Goal: Find specific page/section: Find specific page/section

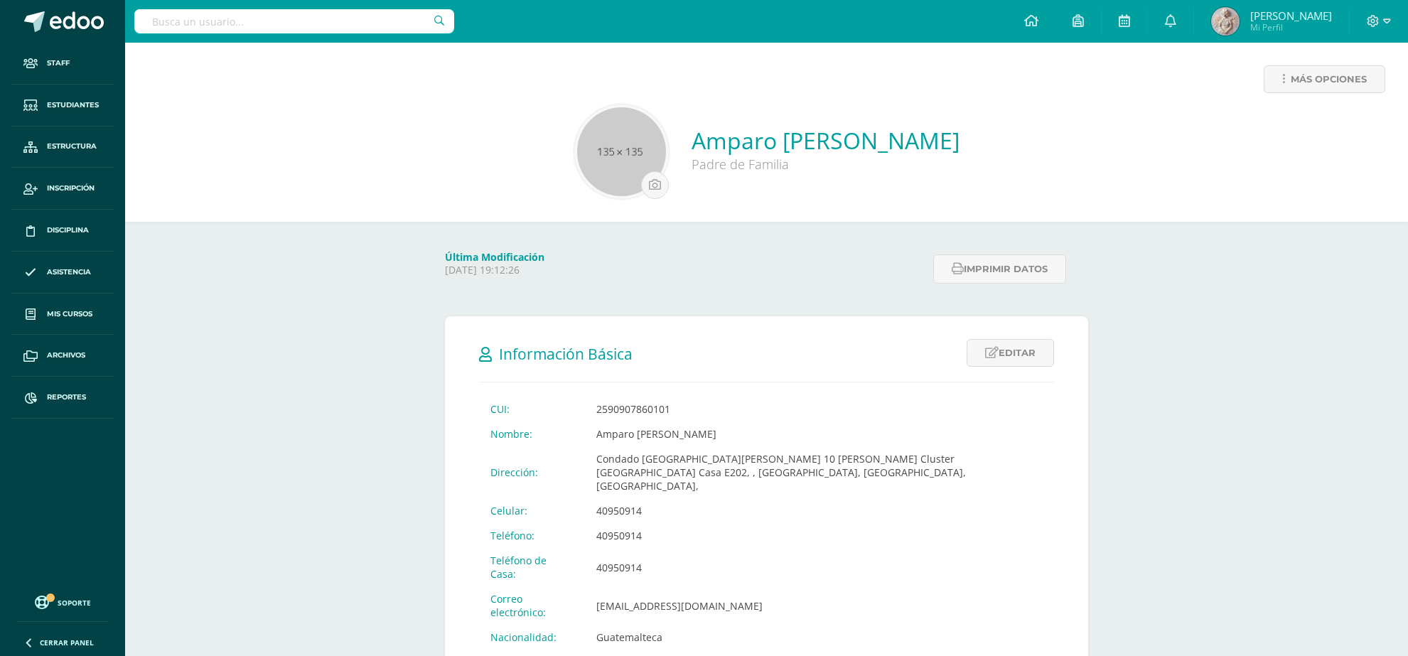
click at [357, 23] on input "text" at bounding box center [294, 21] width 320 height 24
type input "Javier lopez"
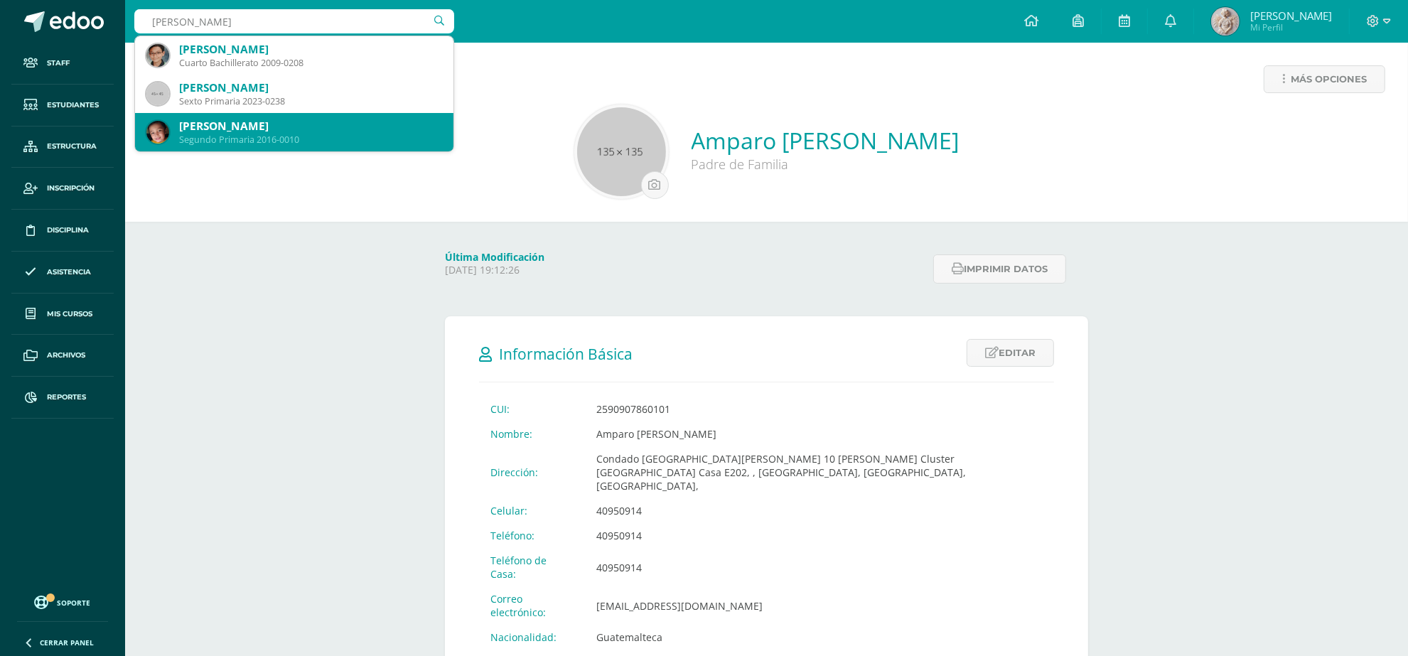
click at [322, 129] on div "Javier Andrés López Leiva" at bounding box center [310, 126] width 263 height 15
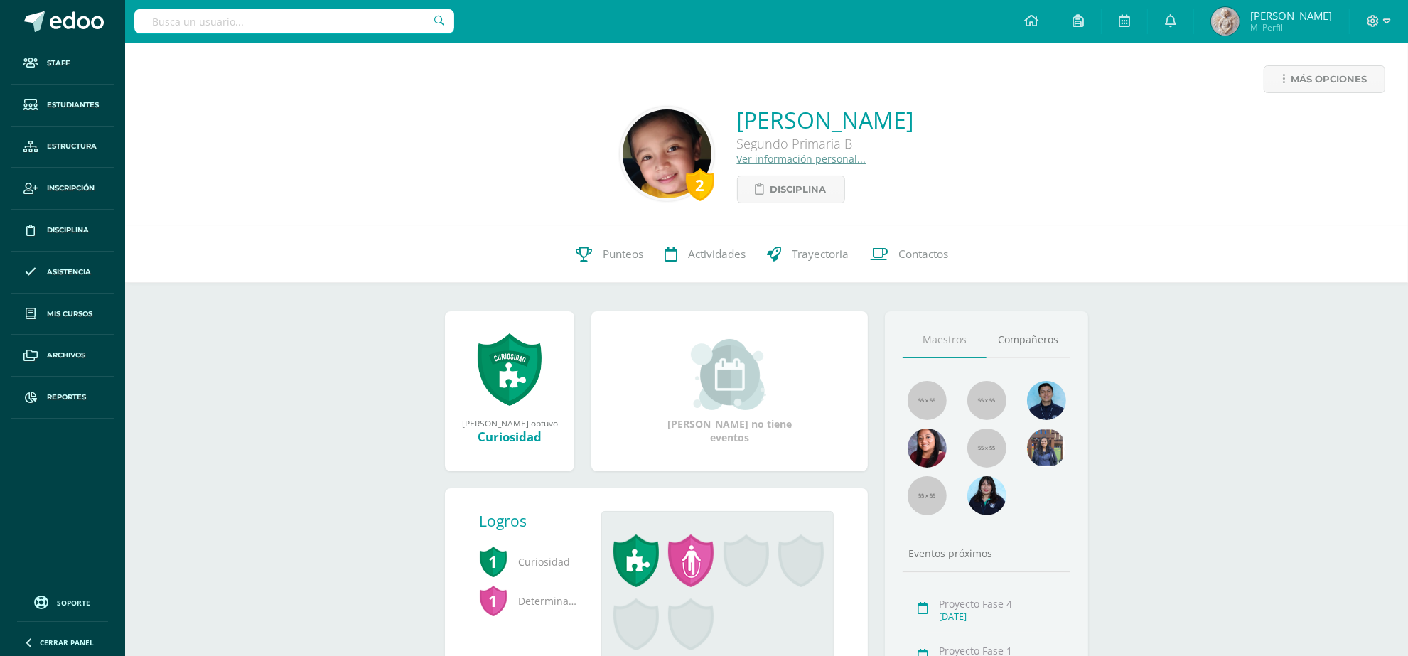
click at [737, 156] on link "Ver información personal..." at bounding box center [801, 159] width 129 height 14
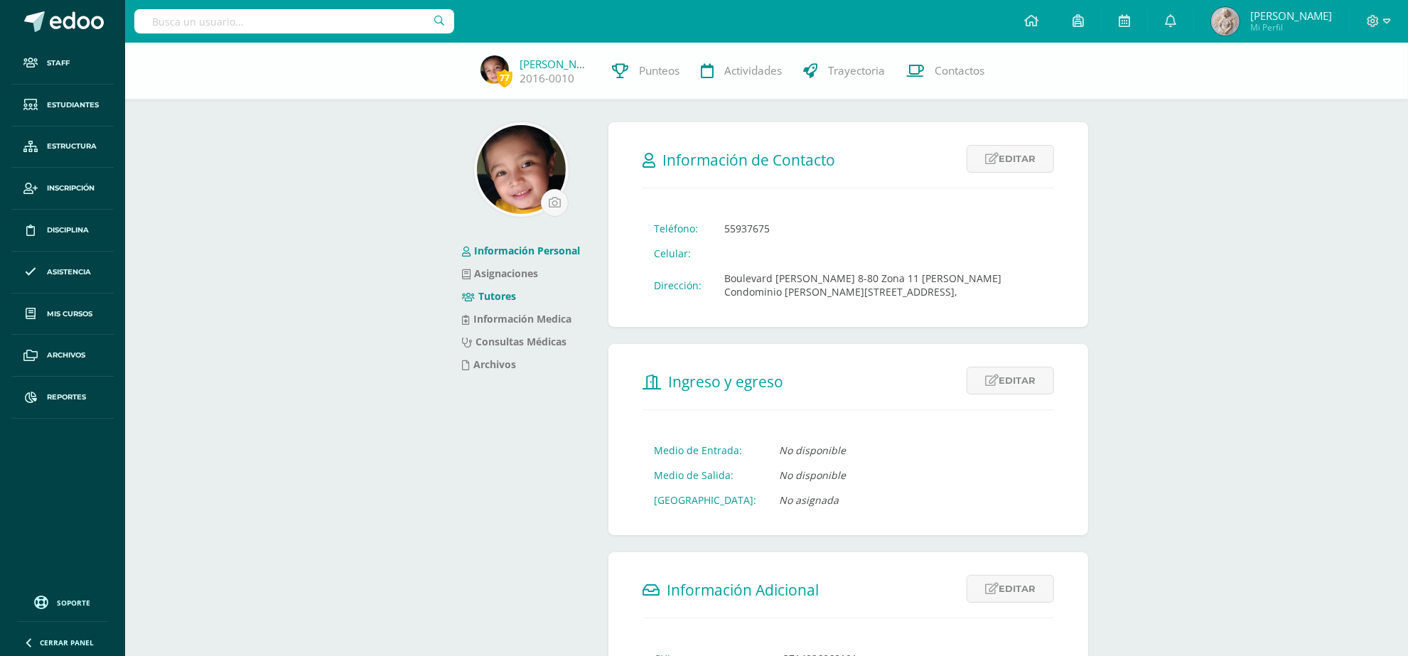
click at [498, 297] on link "Tutores" at bounding box center [489, 296] width 54 height 14
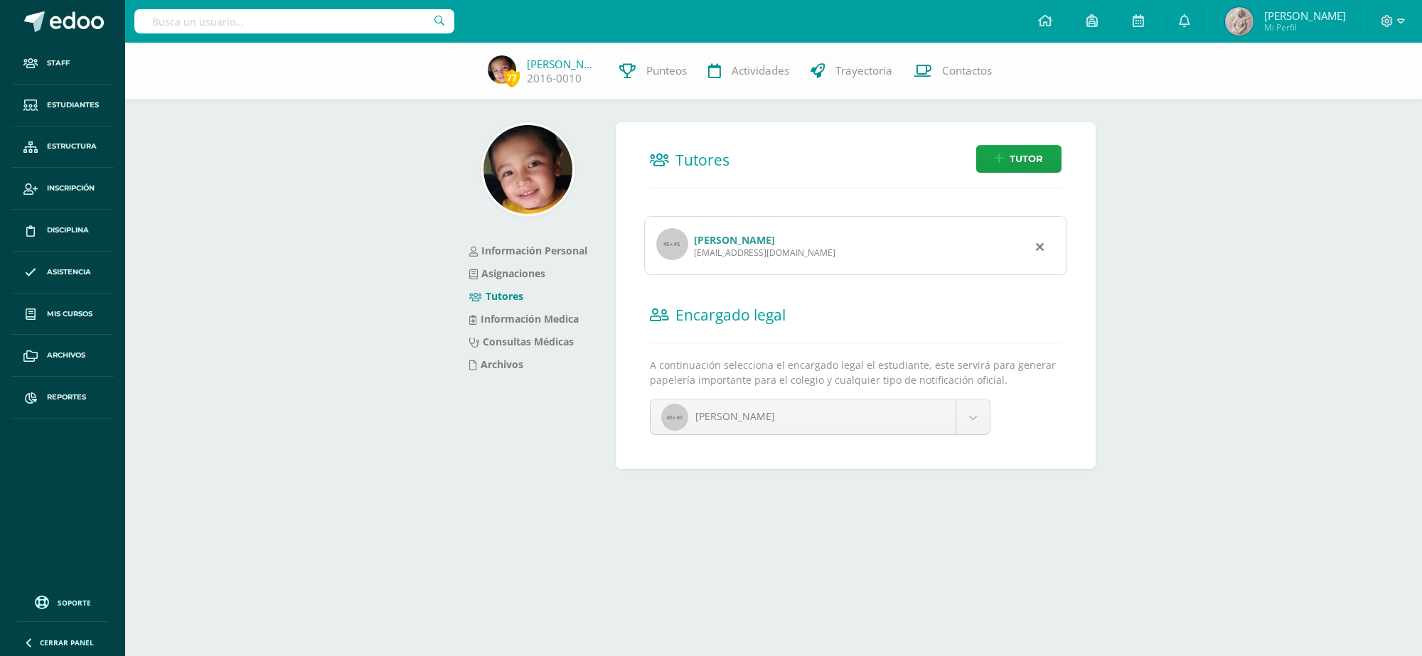
click at [718, 242] on link "[PERSON_NAME]" at bounding box center [734, 240] width 81 height 14
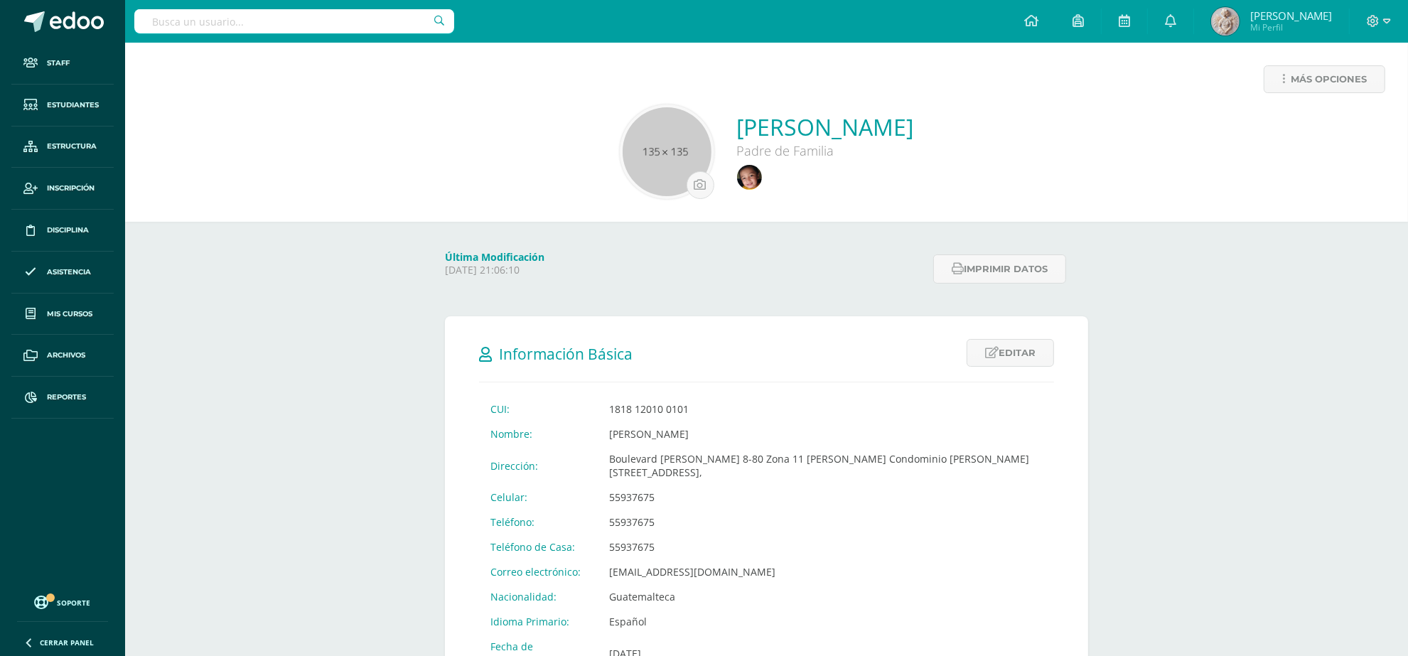
click at [320, 21] on input "text" at bounding box center [294, 21] width 320 height 24
type input "fabio estrada"
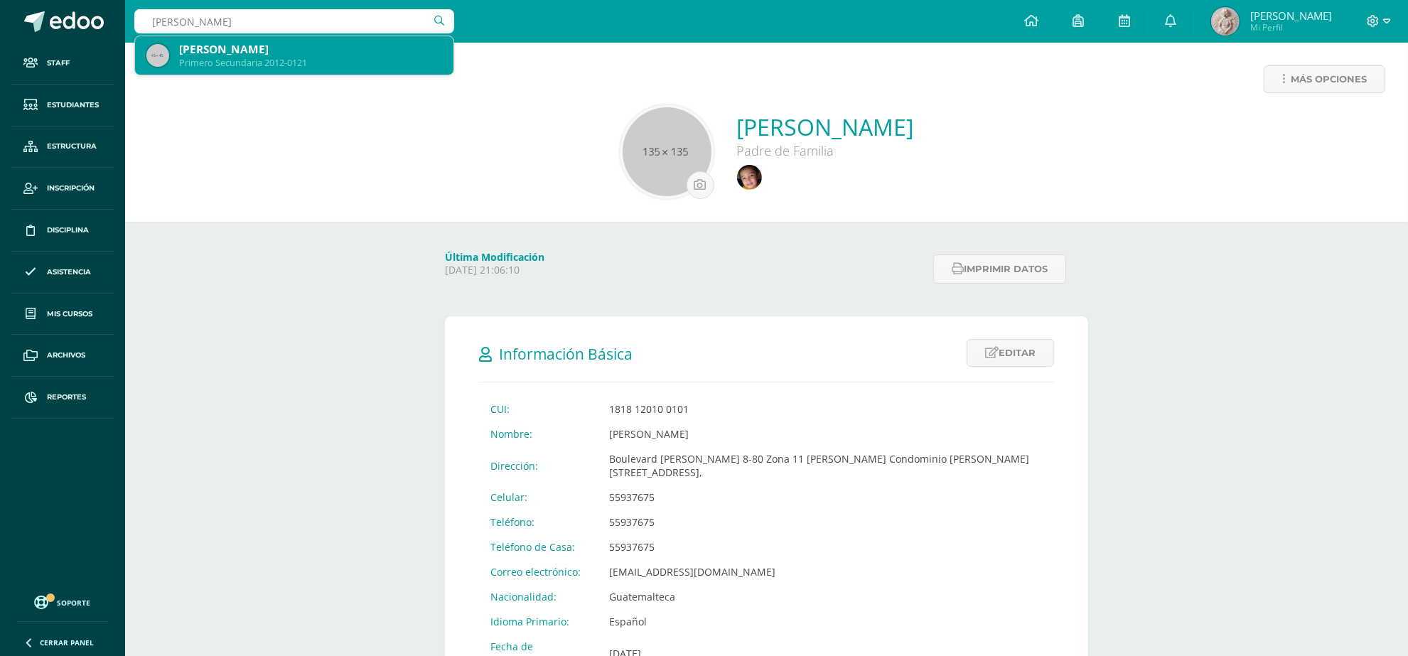
click at [257, 55] on div "Fabio André Estrada Silva" at bounding box center [310, 49] width 263 height 15
click at [257, 55] on div "Más opciones Olga Leticia Leiva Padre de Familia" at bounding box center [766, 132] width 1283 height 179
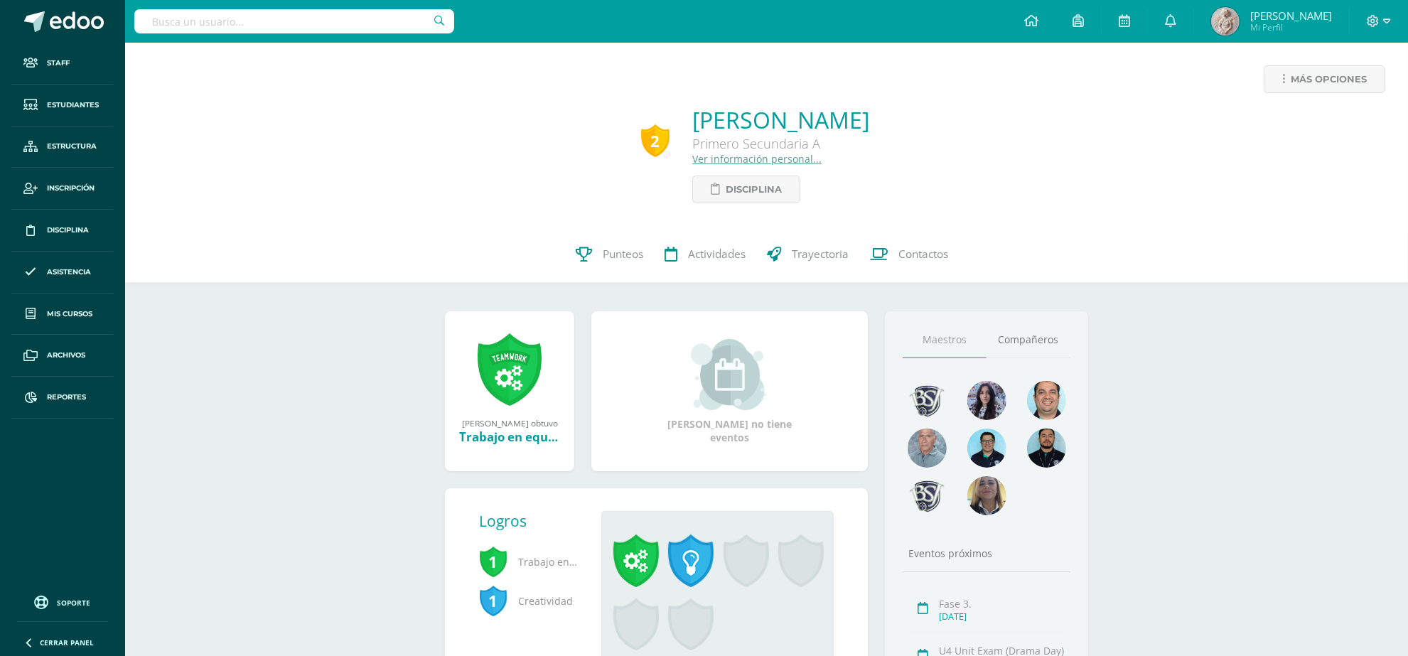
click at [725, 158] on link "Ver información personal..." at bounding box center [757, 159] width 129 height 14
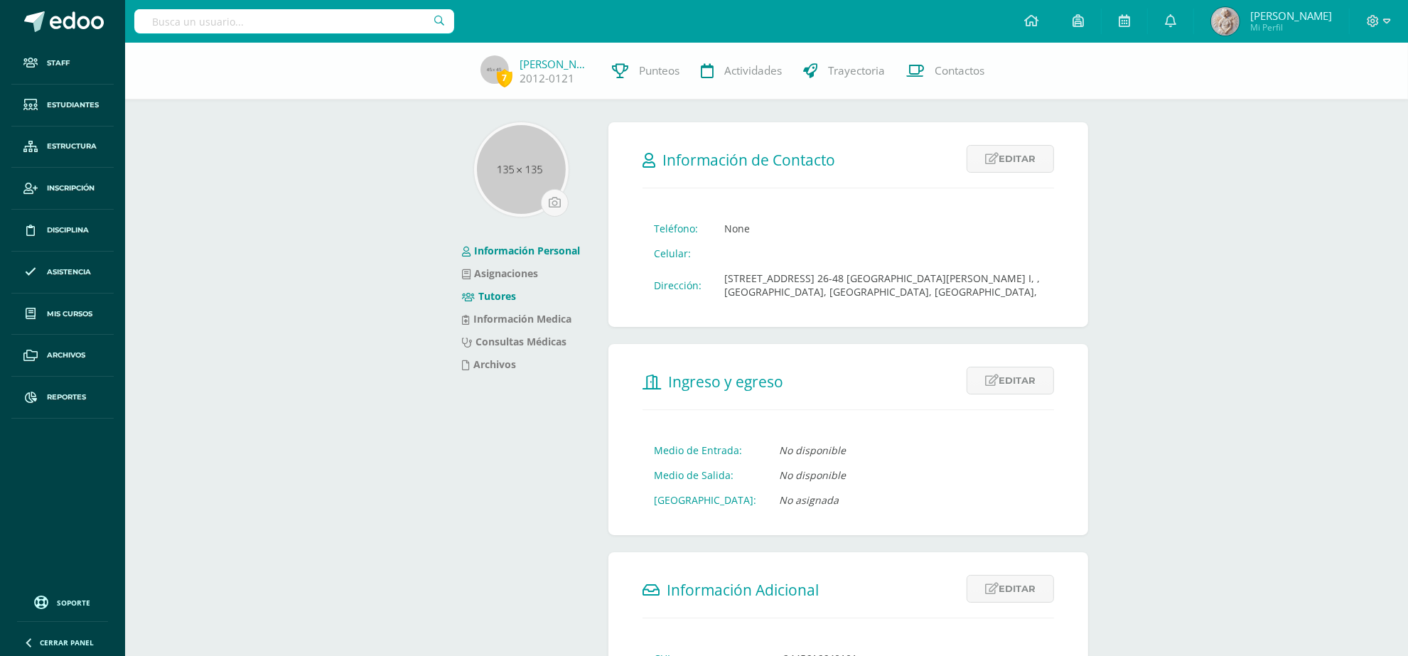
click at [498, 293] on link "Tutores" at bounding box center [489, 296] width 54 height 14
